Goal: Contribute content

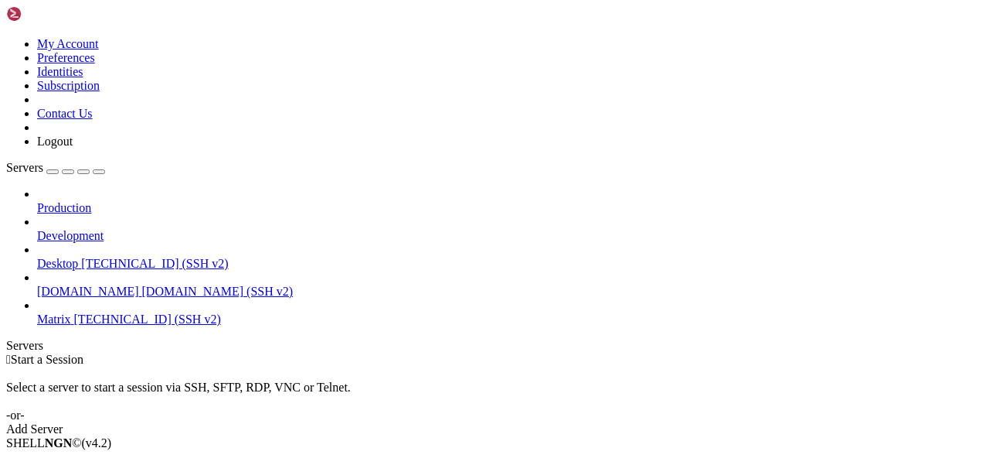
click at [51, 312] on link "Matrix [TECHNICAL_ID] (SSH v2)" at bounding box center [510, 319] width 946 height 14
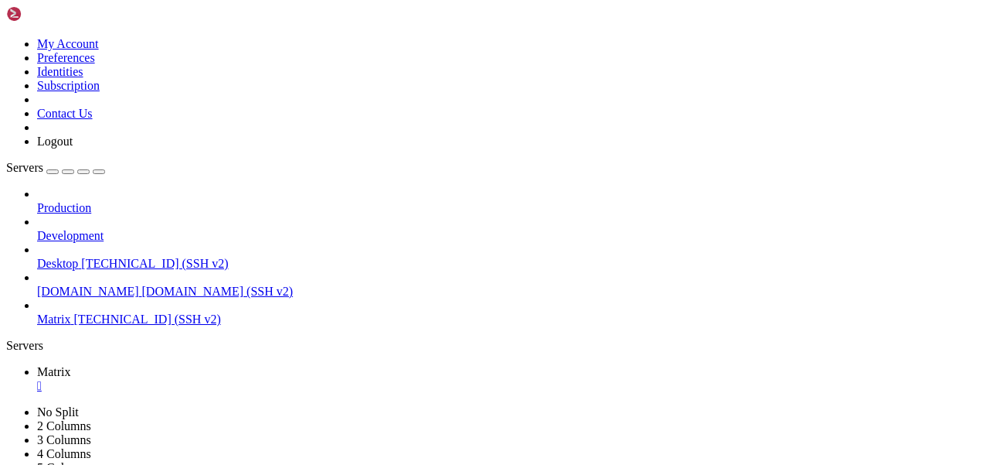
scroll to position [65, 0]
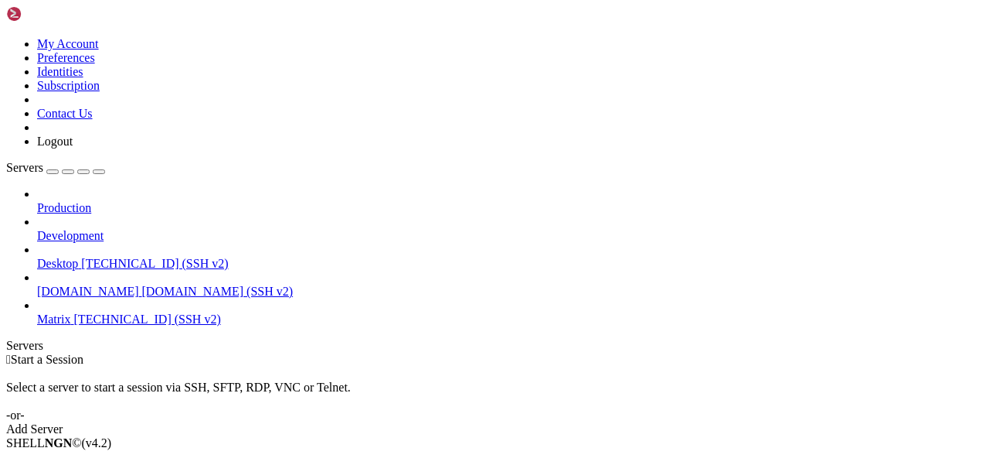
click at [102, 312] on link "Matrix [TECHNICAL_ID] (SSH v2)" at bounding box center [510, 319] width 946 height 14
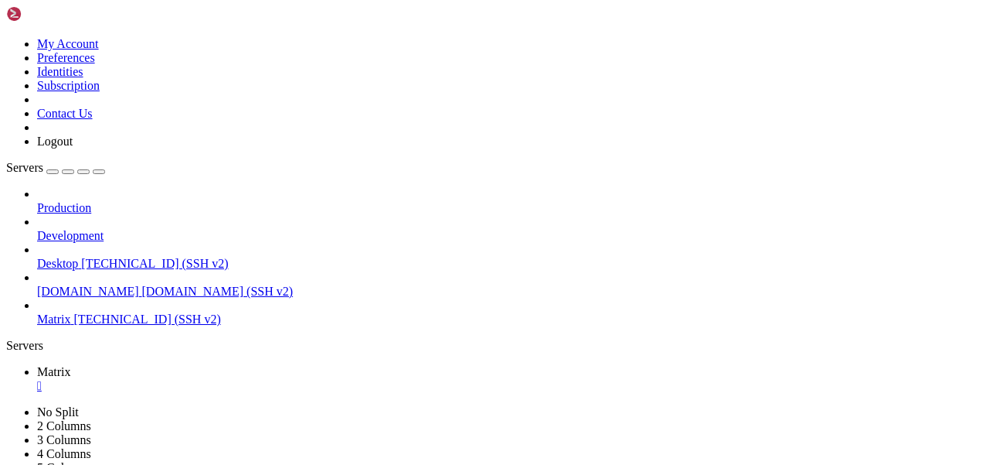
scroll to position [65, 0]
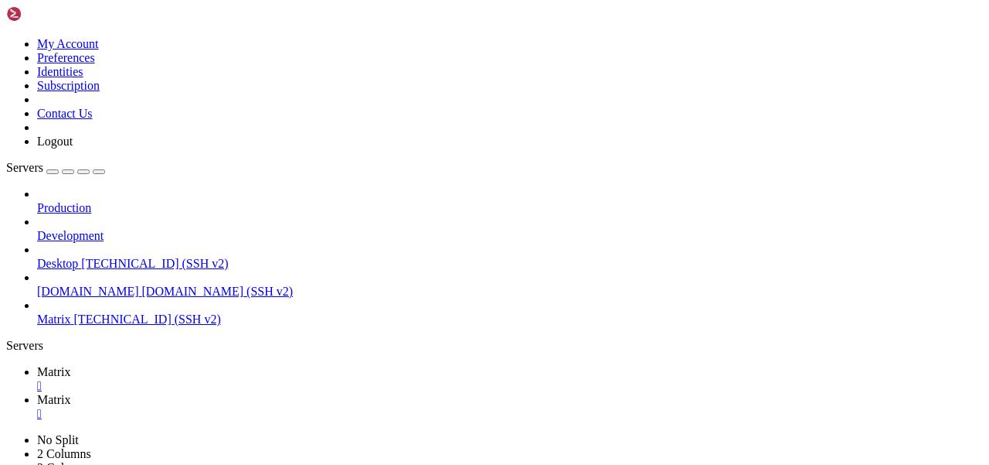
type input "/var/www/idx"
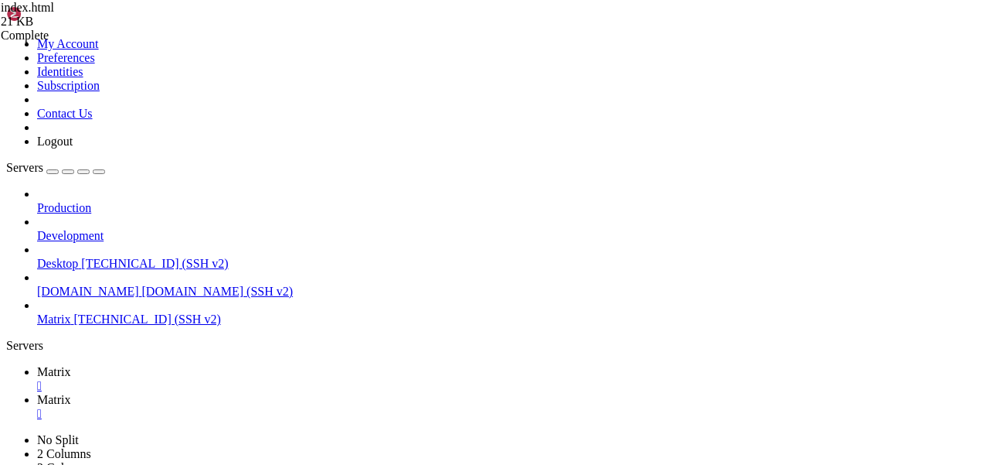
scroll to position [0, 863]
drag, startPoint x: 319, startPoint y: 144, endPoint x: 941, endPoint y: 143, distance: 621.5
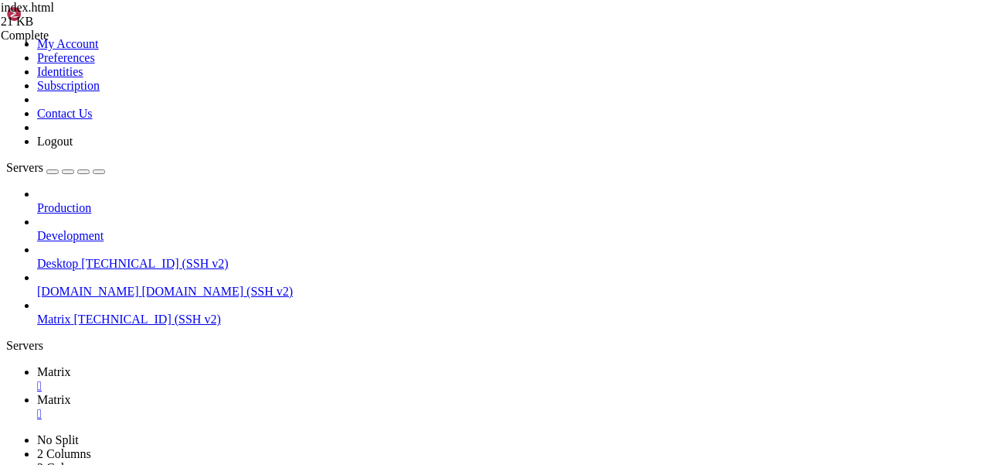
type textarea "<p>Hallo zusammen, <br />"
drag, startPoint x: 320, startPoint y: 159, endPoint x: 979, endPoint y: 159, distance: 659.4
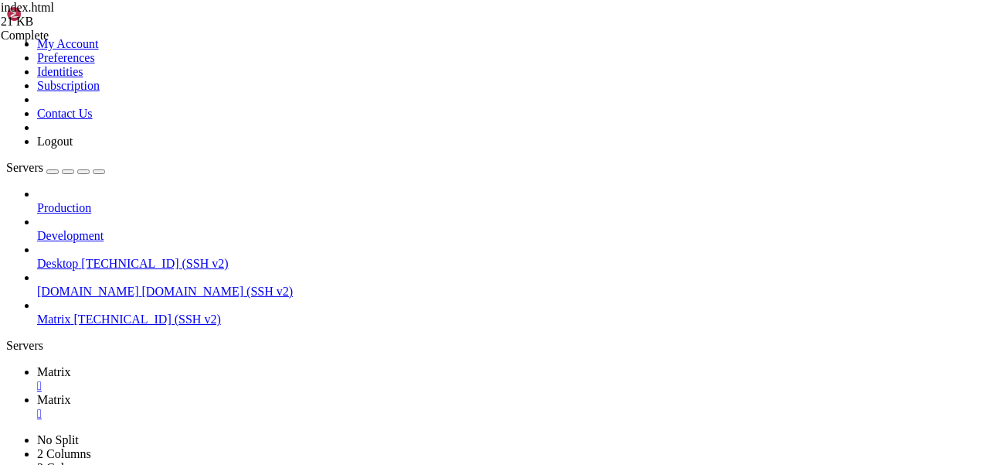
scroll to position [741, 0]
drag, startPoint x: 305, startPoint y: 266, endPoint x: 478, endPoint y: 158, distance: 204.8
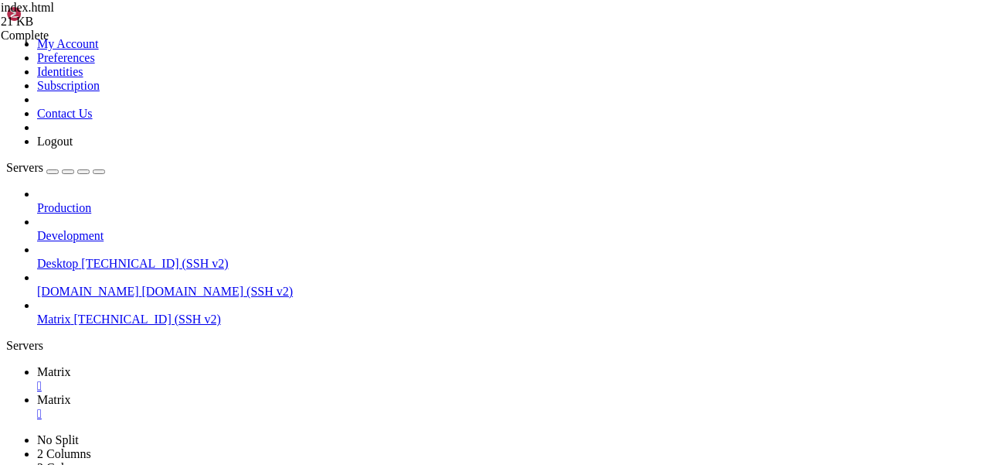
type textarea "<p>Liebe Grüße! 😊</p>"
paste textarea "</a></p>"
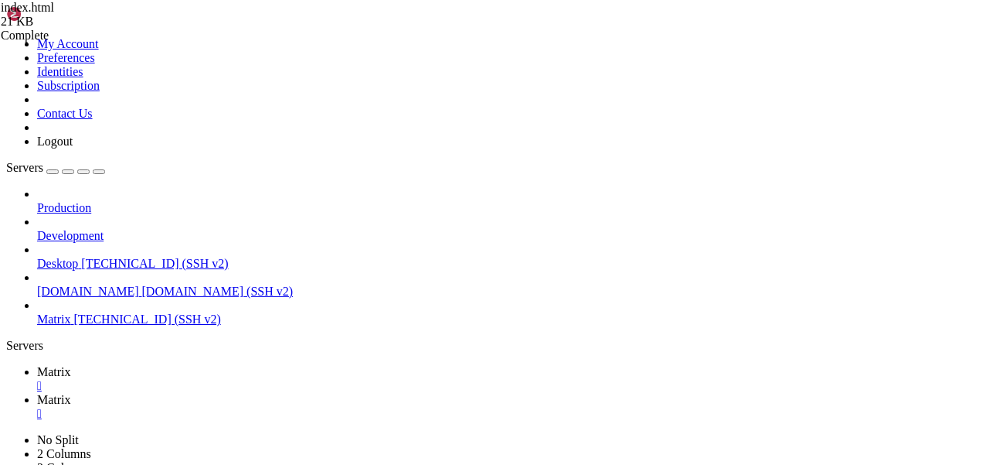
type textarea "<p>Liebe Grüße! 😊</p>"
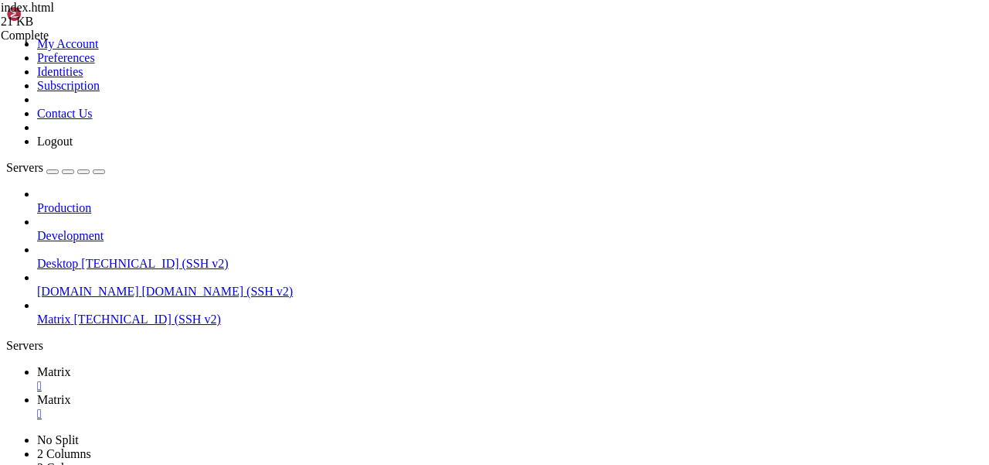
drag, startPoint x: 412, startPoint y: 141, endPoint x: 391, endPoint y: 141, distance: 20.9
type textarea "<h2 class="major">Über uns</h2>"
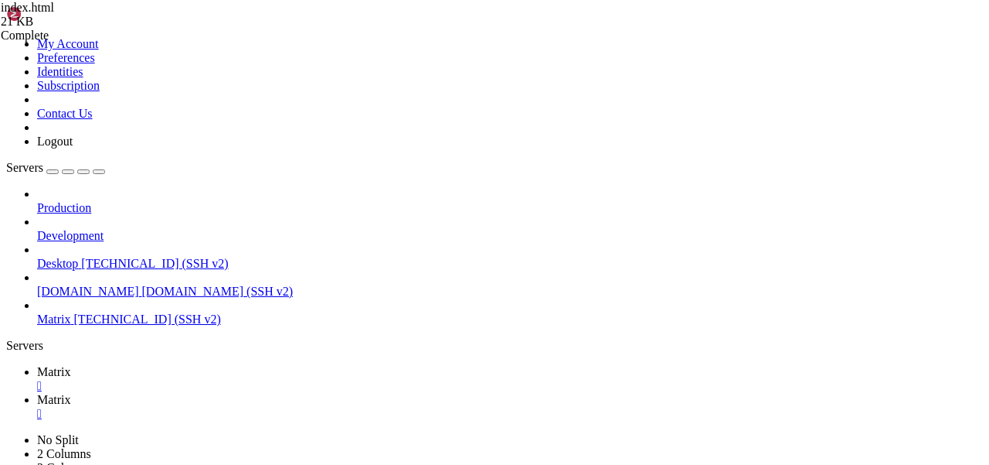
scroll to position [0, 40]
type textarea "<p><a href="[URL][DOMAIN_NAME]">Matrix Web-Klient</a></p>"
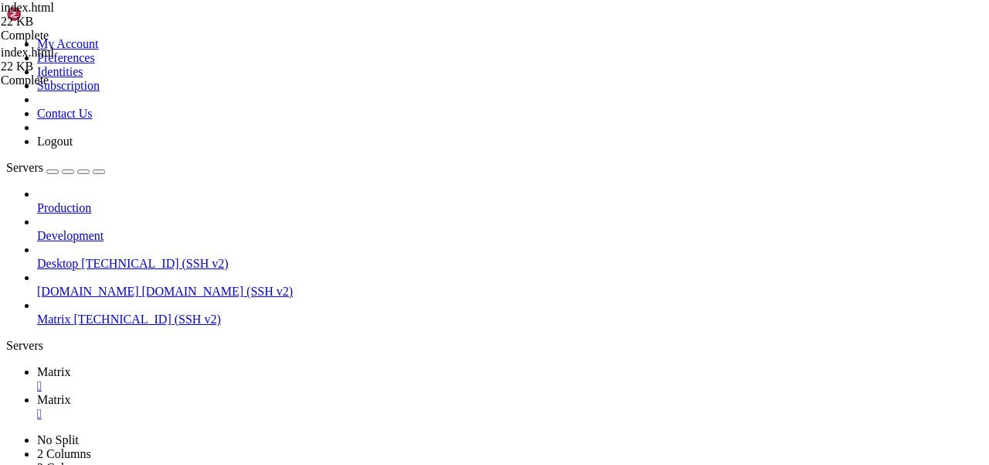
scroll to position [1401, 0]
type textarea "<h2 class="major">Contact</h2>"
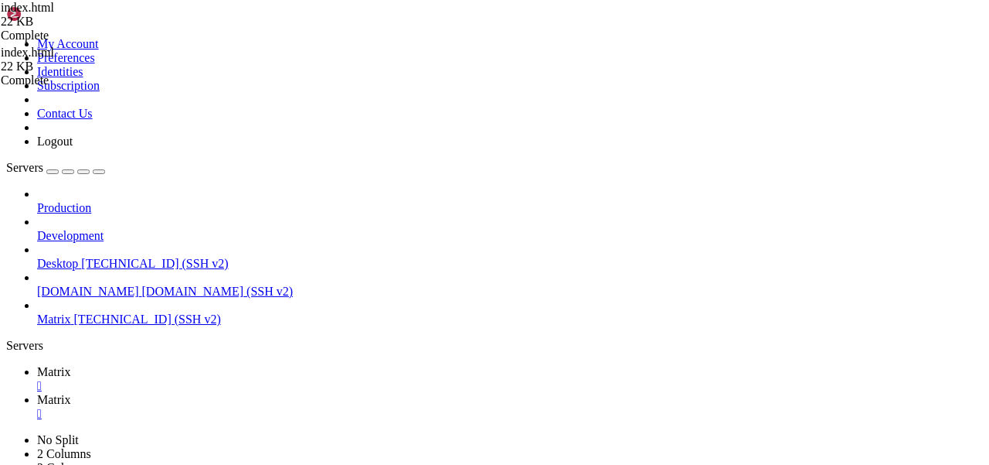
paste textarea "Hello! Thank you for clicking and your interest. Our goal is to spread the idea…"
drag, startPoint x: 524, startPoint y: 193, endPoint x: 444, endPoint y: 193, distance: 79.6
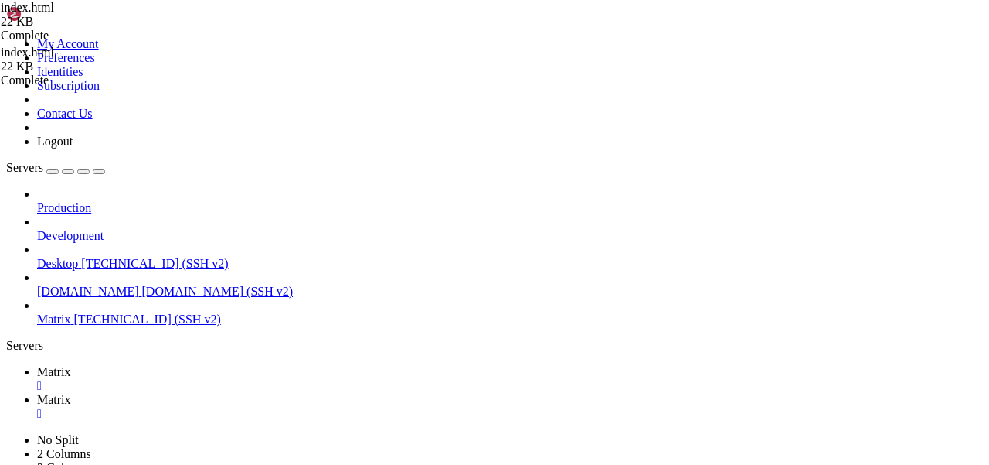
type textarea "<!-- <form method="post" action="#">"
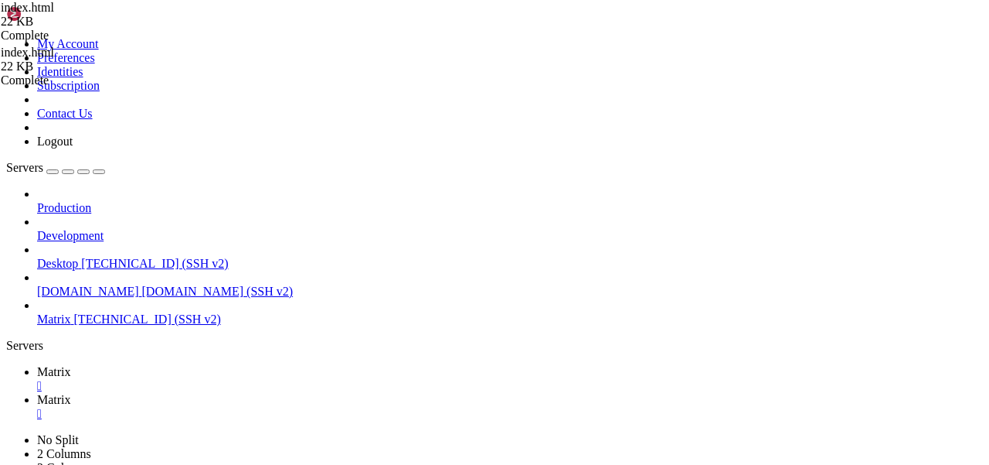
type textarea "<p></p>"
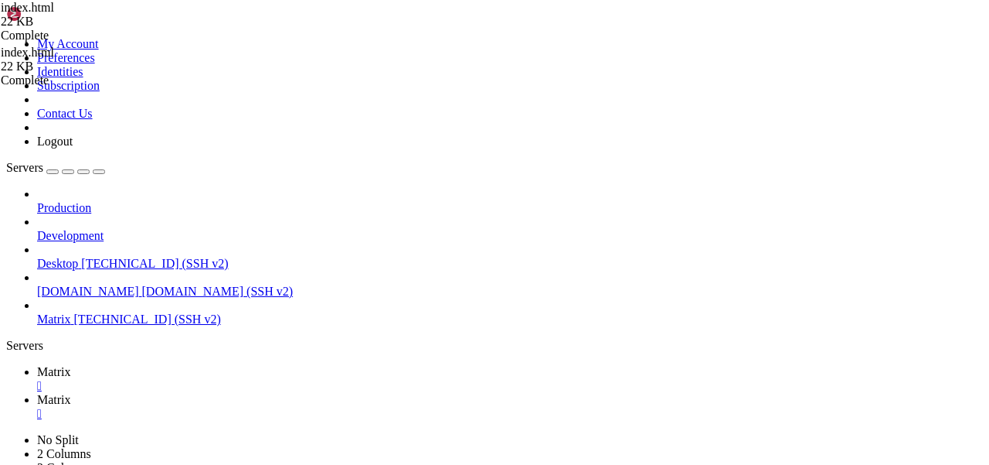
paste textarea
drag, startPoint x: 545, startPoint y: 206, endPoint x: 499, endPoint y: 206, distance: 45.6
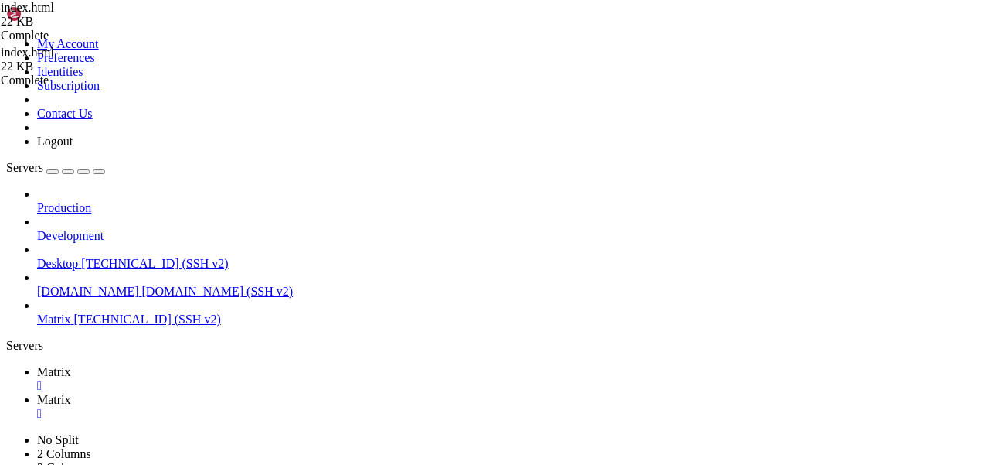
drag, startPoint x: 711, startPoint y: 171, endPoint x: 308, endPoint y: 171, distance: 402.7
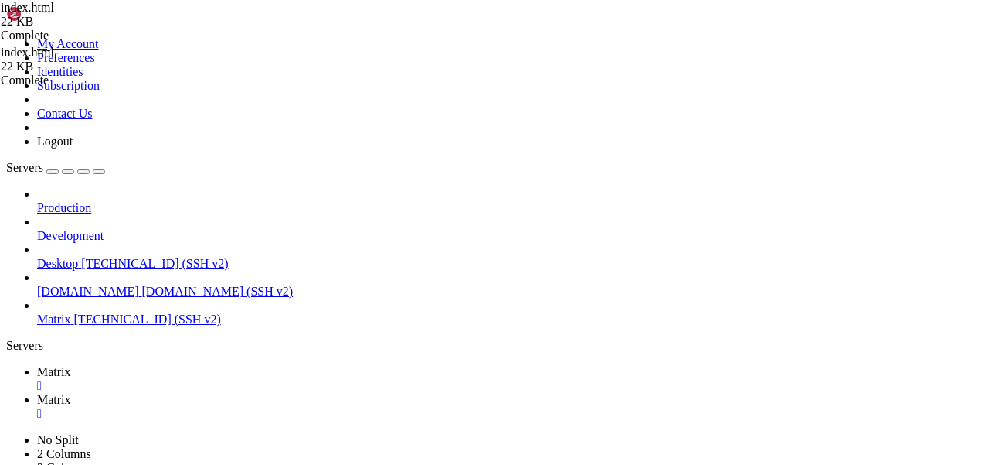
type textarea "<label for="name">Name</label>"
paste textarea "<span class="image main"><img src="images/federation_matrix_ids.svg" alt="" /><…"
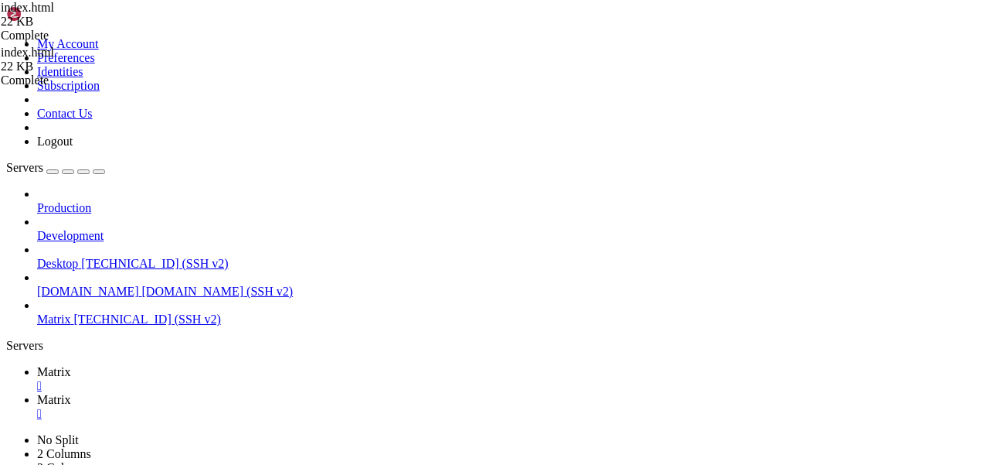
type textarea "<span class="image main"><img src="images/federation_matrix_ids.svg" alt="" /><…"
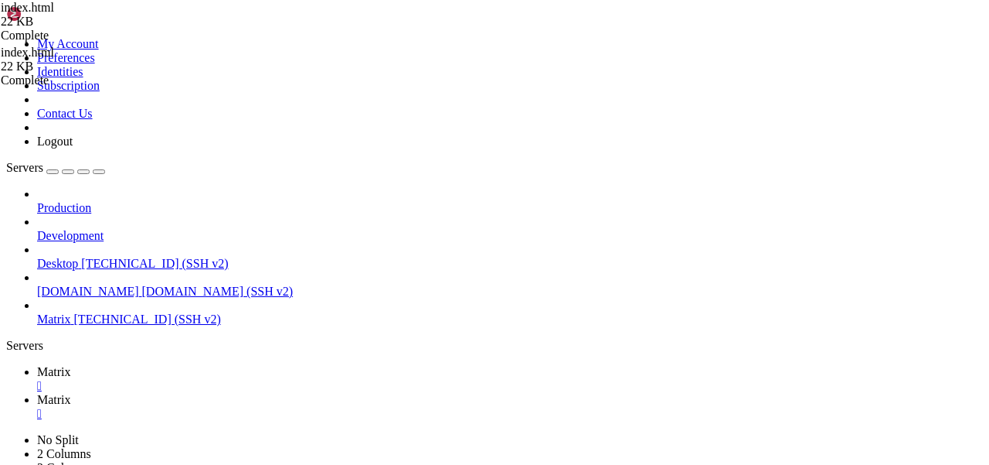
paste textarea "Calls and communication using the Matrix protocol are securely encrypted and mu…"
drag, startPoint x: 424, startPoint y: 392, endPoint x: 304, endPoint y: 155, distance: 265.5
type textarea "<p><a href="[URL][DOMAIN_NAME]""
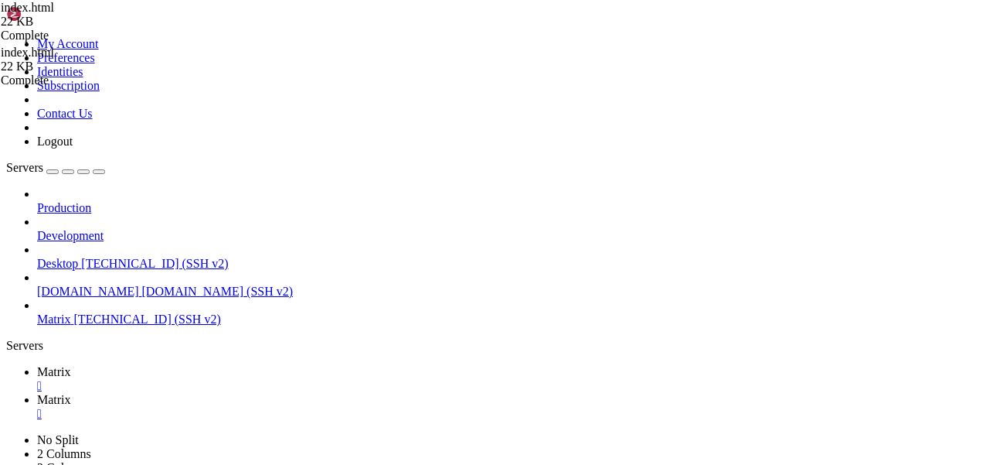
scroll to position [1375, 0]
paste textarea "</a></p>"
type textarea "</a></p>"
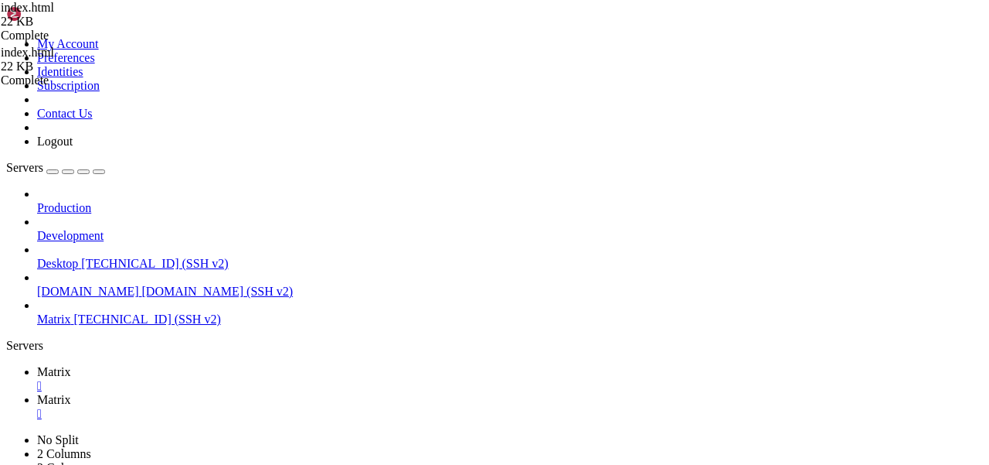
scroll to position [1438, 0]
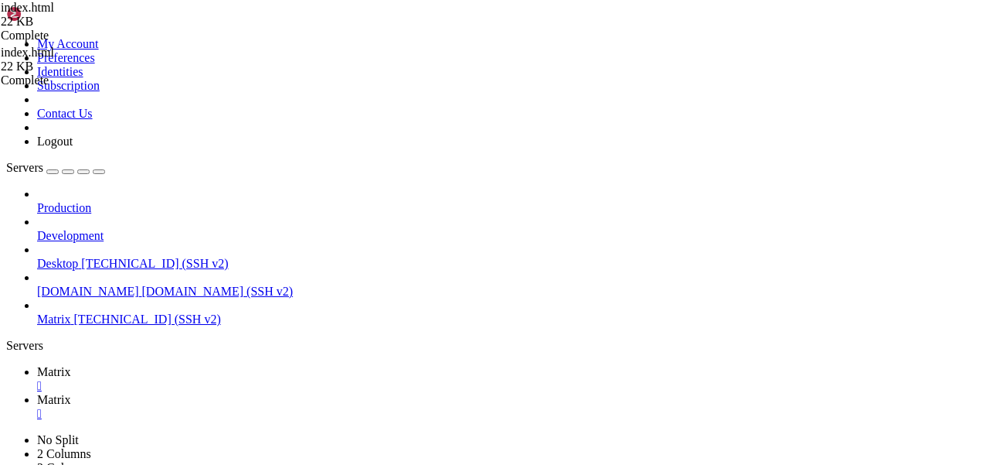
type textarea "<p></p>"
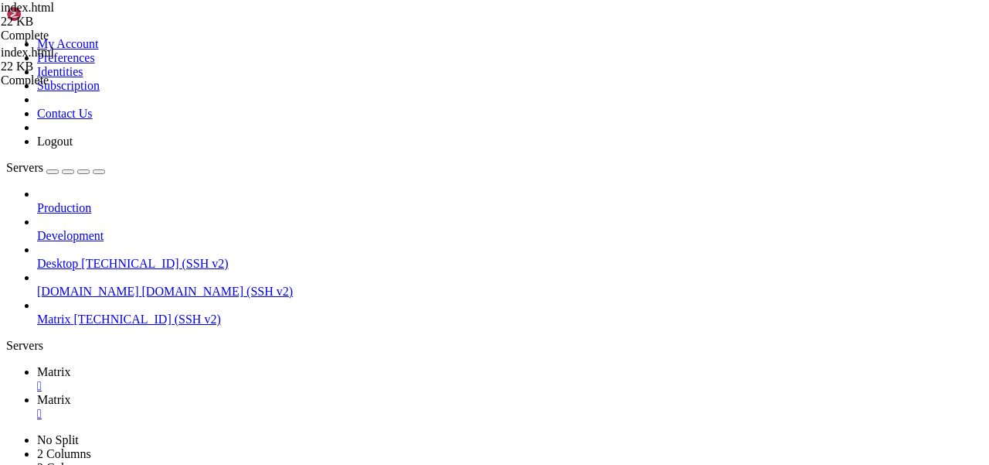
scroll to position [0, 9]
paste textarea
drag, startPoint x: 583, startPoint y: 226, endPoint x: 553, endPoint y: 226, distance: 29.4
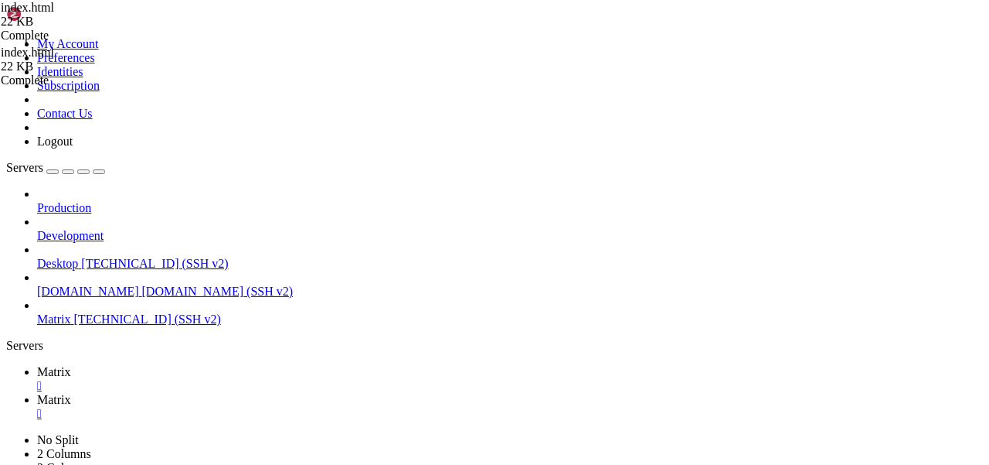
type textarea "<p>To register and use, download the app to your smartphone, choose our [DOMAIN…"
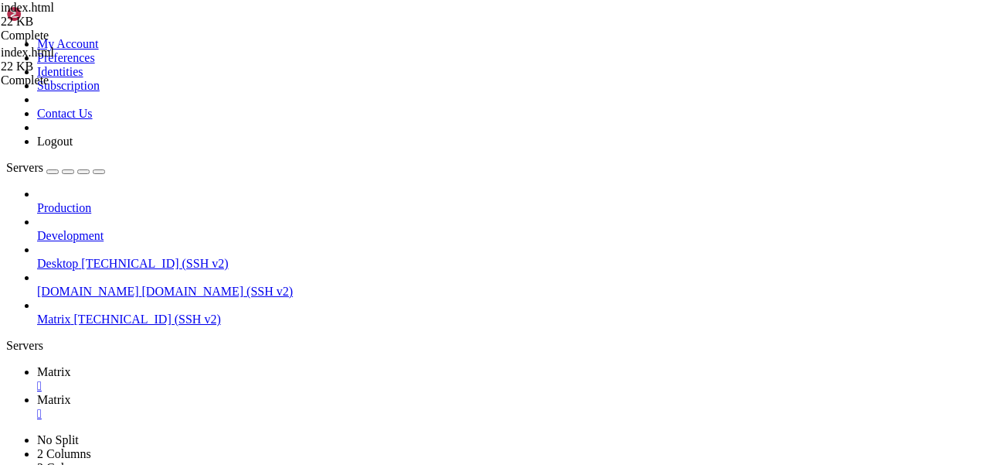
drag, startPoint x: 635, startPoint y: 226, endPoint x: 541, endPoint y: 226, distance: 94.3
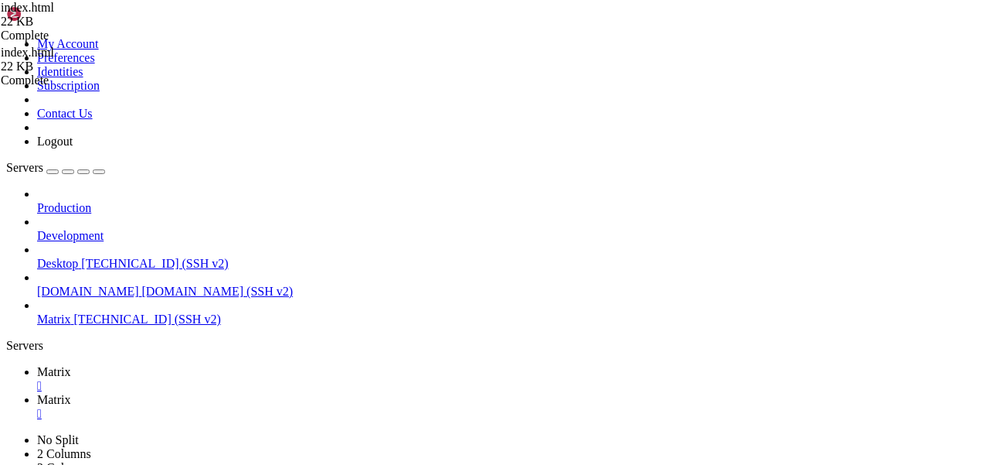
paste textarea "[URL][DOMAIN_NAME]">[URL][DOMAIN_NAME]. We are constantly working on our server…"
type textarea "<p>To register and use, download the app to your smartphone, choose our [DOMAIN…"
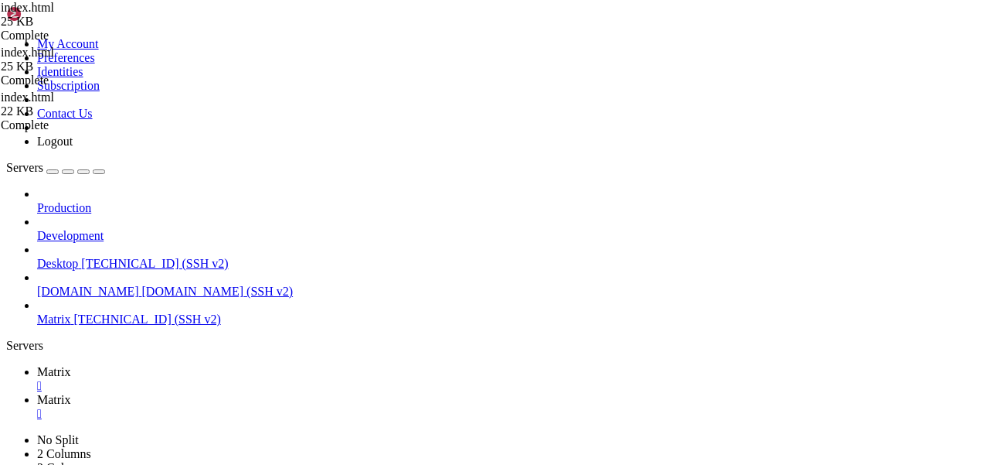
type textarea "<p>Calls and communication using the Matrix protocol are securely encrypted and…"
